Goal: Transaction & Acquisition: Purchase product/service

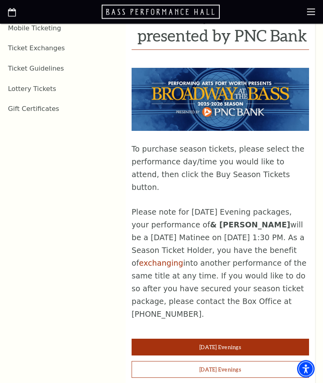
scroll to position [447, 0]
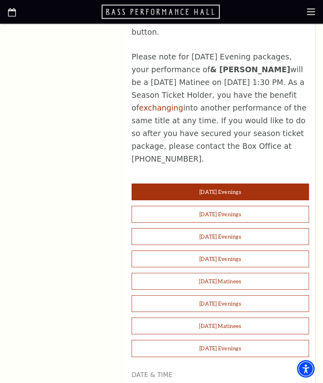
click at [245, 295] on button "Saturday Evenings" at bounding box center [219, 303] width 177 height 17
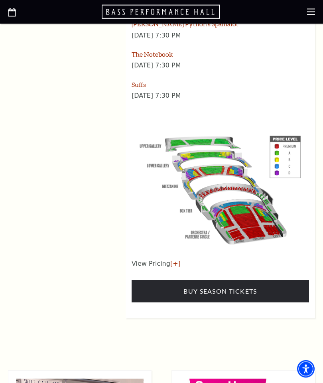
scroll to position [1218, 0]
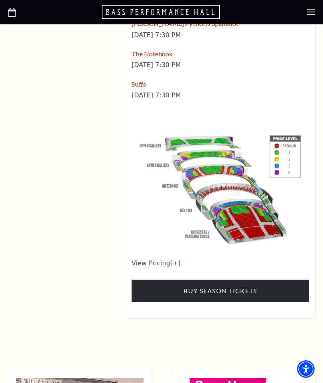
click at [236, 151] on img at bounding box center [219, 188] width 177 height 118
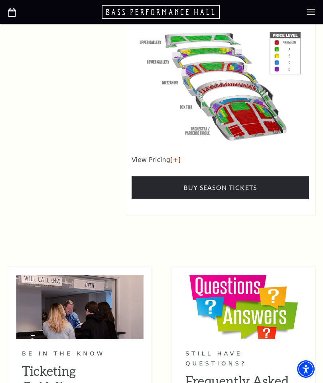
scroll to position [1321, 0]
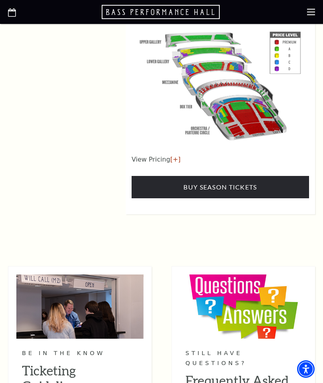
click at [176, 155] on link "[+]" at bounding box center [175, 159] width 10 height 8
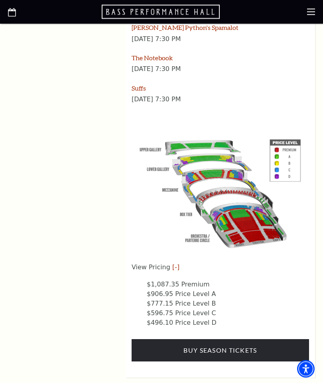
scroll to position [1214, 0]
click at [240, 339] on link "Buy Season Tickets" at bounding box center [219, 350] width 177 height 22
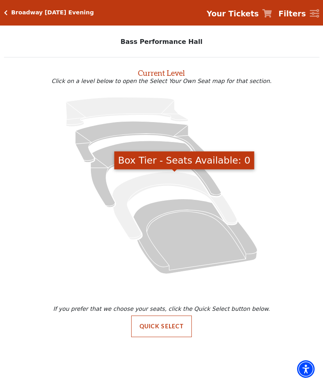
click at [169, 181] on icon "Box Tier - Seats Available: 0" at bounding box center [174, 205] width 125 height 68
click at [157, 151] on icon "Mezzanine - Seats Available: 3" at bounding box center [155, 174] width 130 height 66
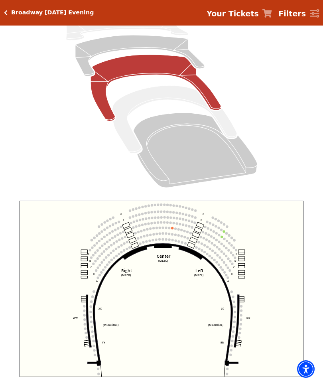
scroll to position [98, 0]
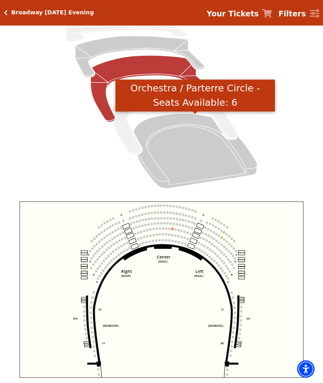
click at [193, 141] on icon "Orchestra / Parterre Circle - Seats Available: 6" at bounding box center [195, 151] width 124 height 75
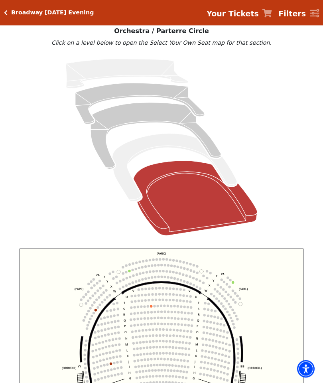
scroll to position [51, 0]
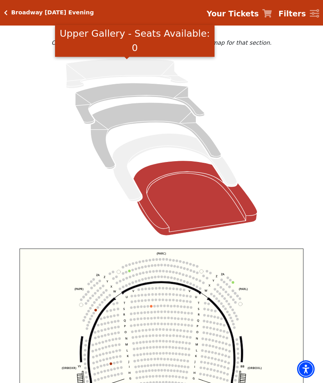
click at [161, 69] on icon "Upper Gallery - Seats Available: 0" at bounding box center [127, 73] width 122 height 29
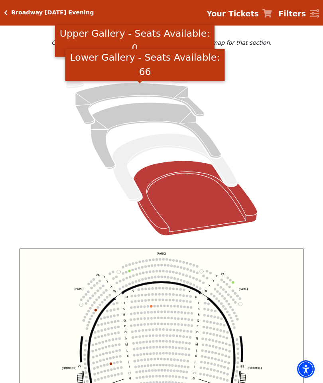
click at [163, 96] on icon "Lower Gallery - Seats Available: 66" at bounding box center [139, 103] width 129 height 41
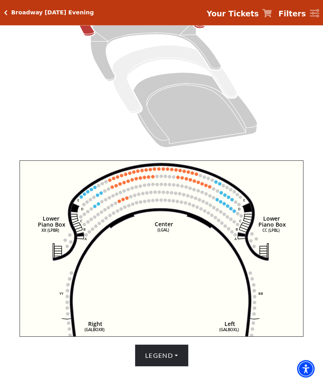
scroll to position [95, 0]
